Goal: Register for event/course

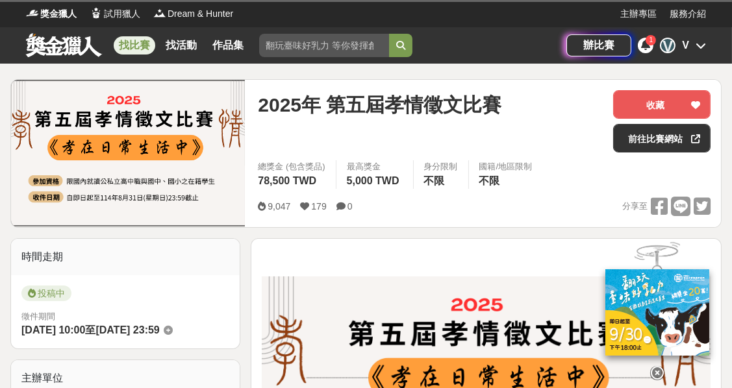
scroll to position [51, 0]
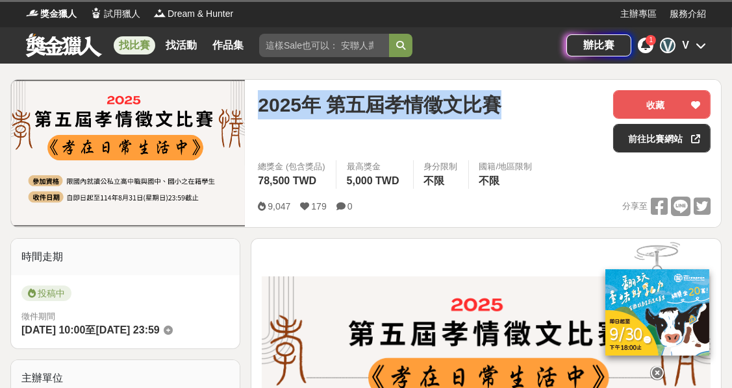
drag, startPoint x: 258, startPoint y: 97, endPoint x: 587, endPoint y: 73, distance: 330.6
type textarea "2025年 第五屆孝情徵文比賽"
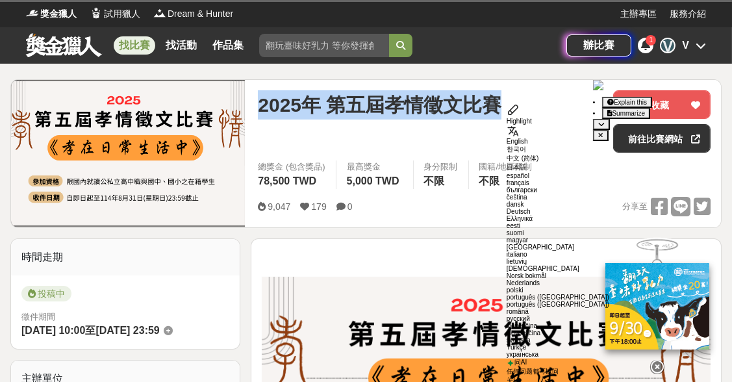
copy span "2025年 第五屆孝情徵文比賽"
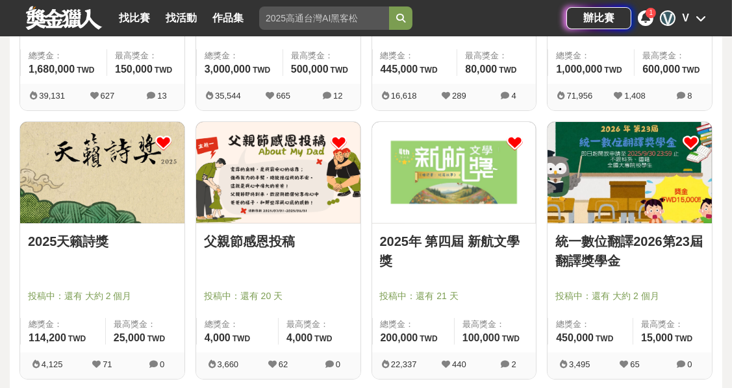
scroll to position [389, 0]
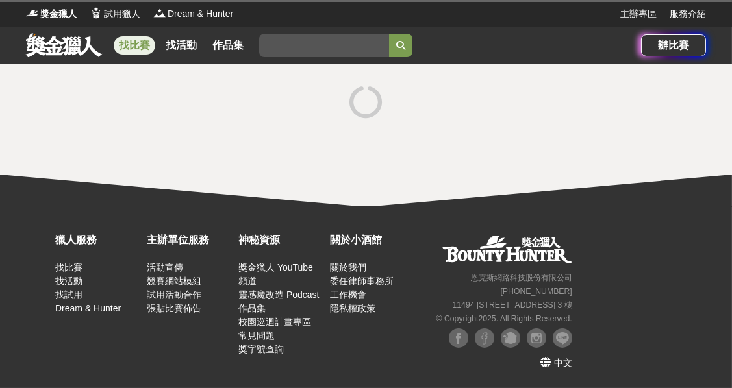
scroll to position [51, 0]
